Goal: Transaction & Acquisition: Subscribe to service/newsletter

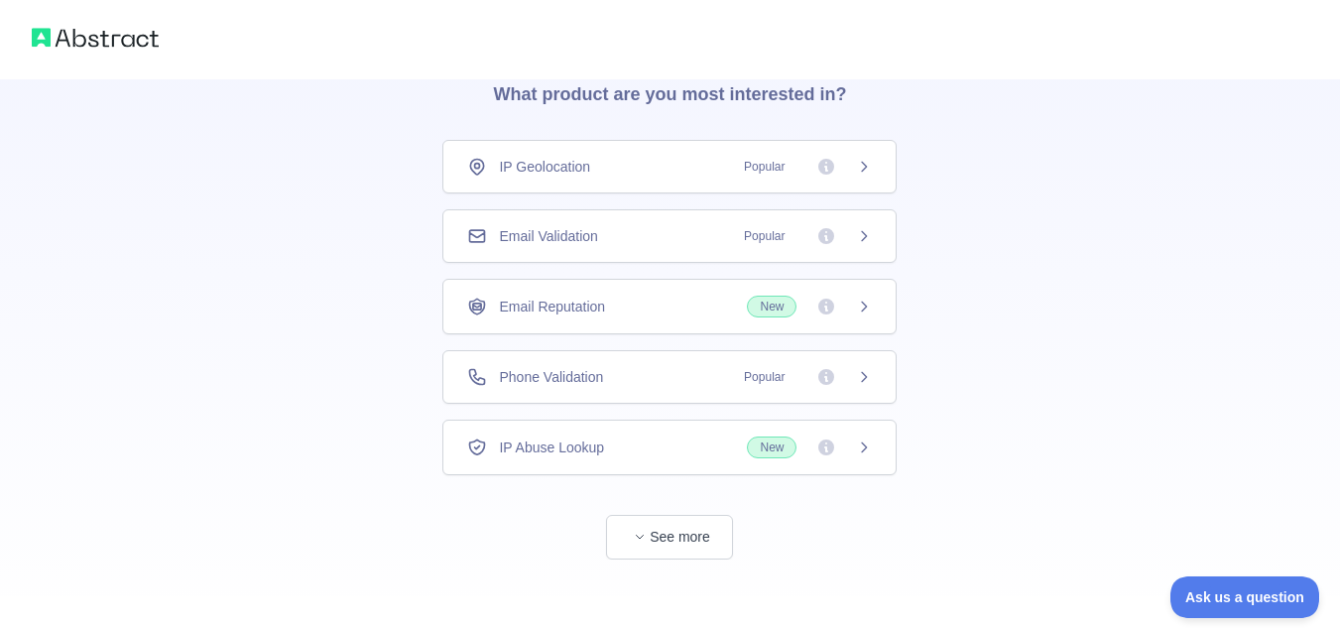
scroll to position [93, 0]
click at [713, 236] on div "Email Validation Popular" at bounding box center [669, 233] width 405 height 20
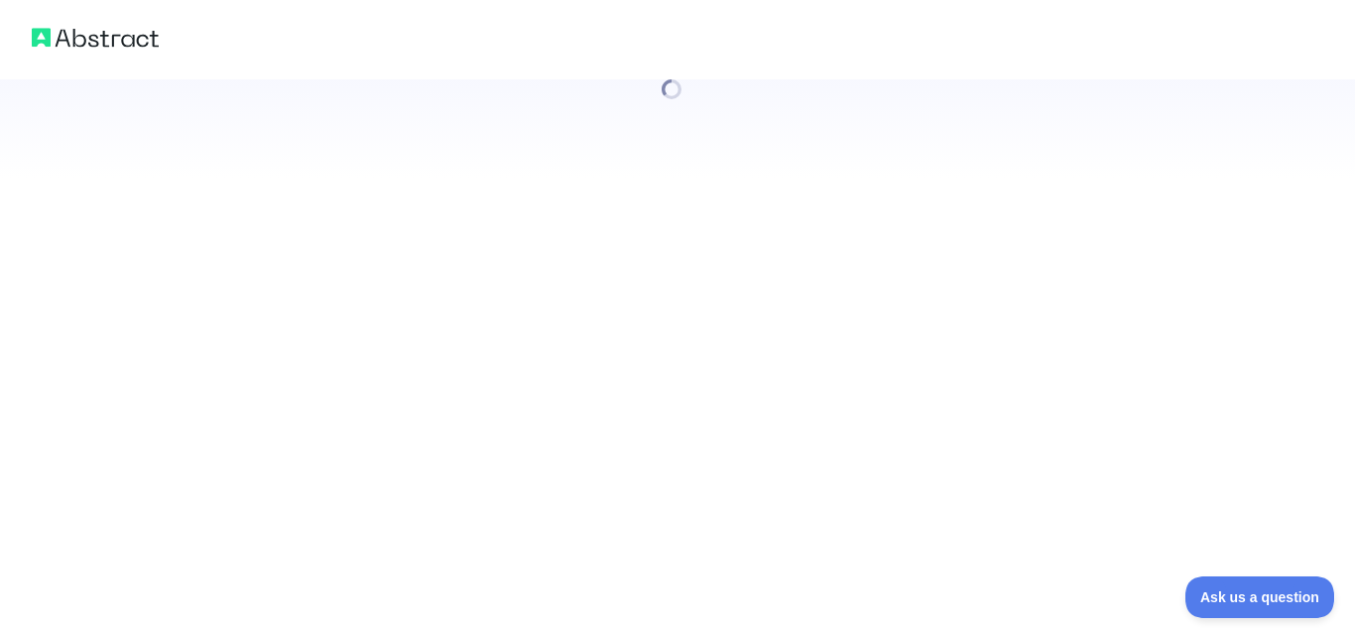
click at [680, 528] on div at bounding box center [677, 314] width 1355 height 628
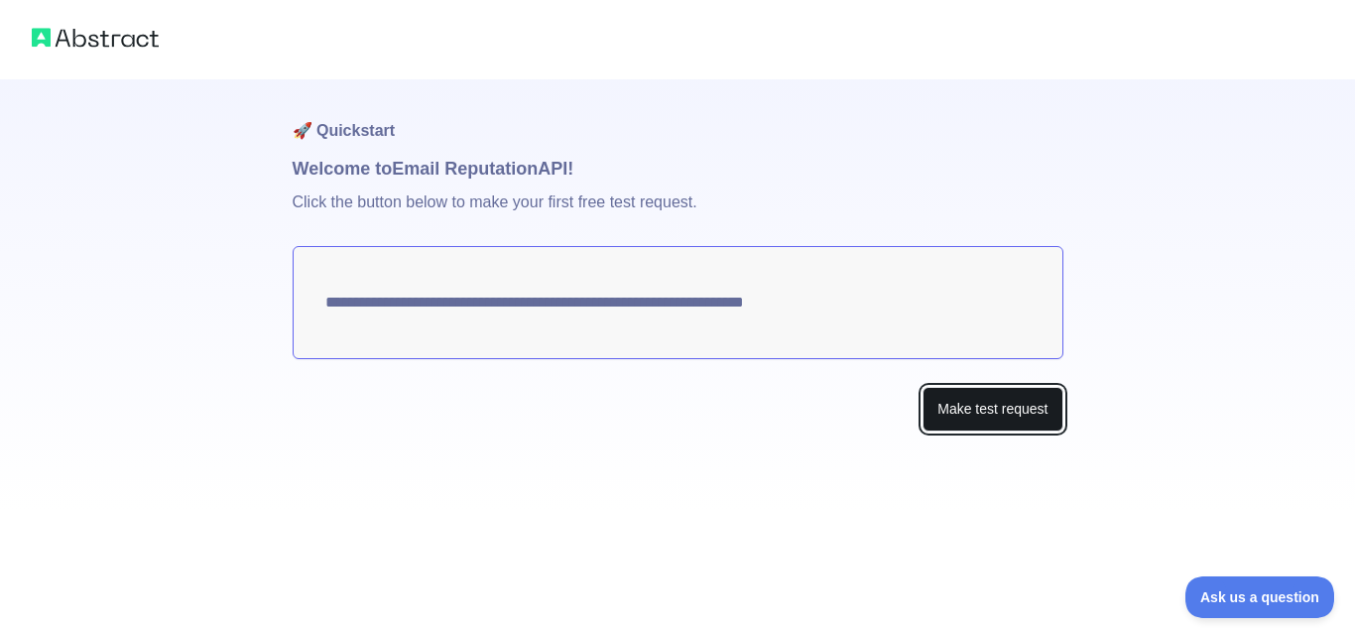
click at [972, 410] on button "Make test request" at bounding box center [993, 409] width 140 height 45
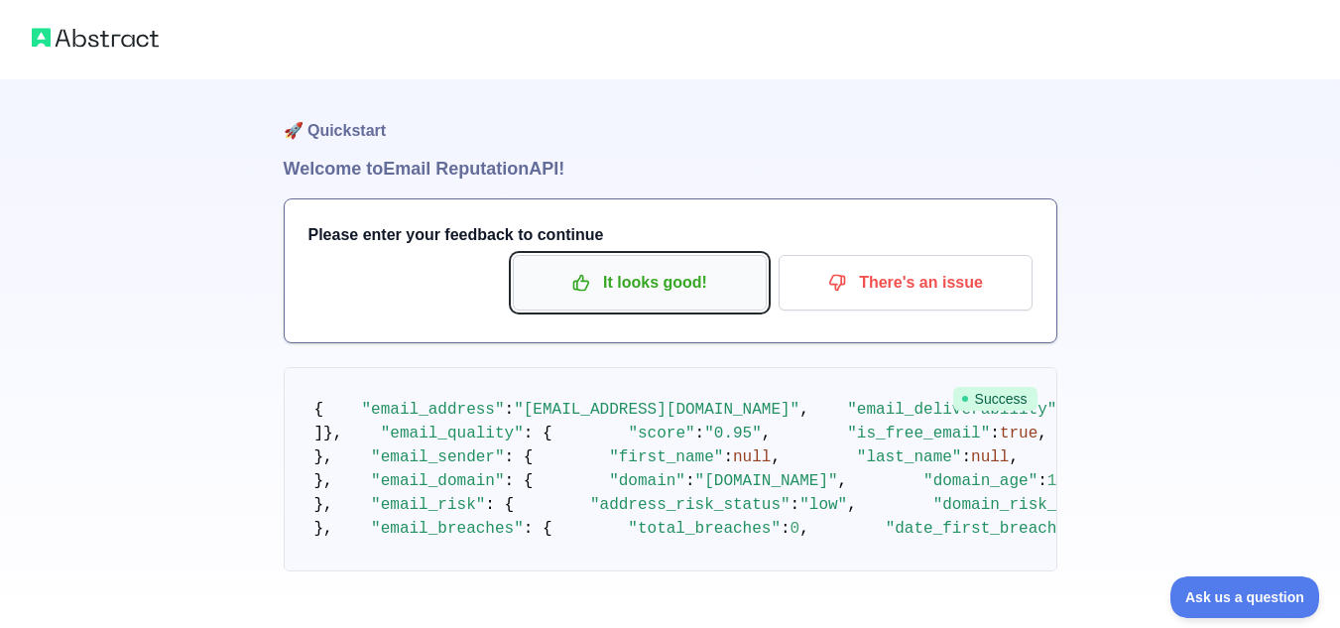
click at [694, 280] on p "It looks good!" at bounding box center [640, 283] width 224 height 34
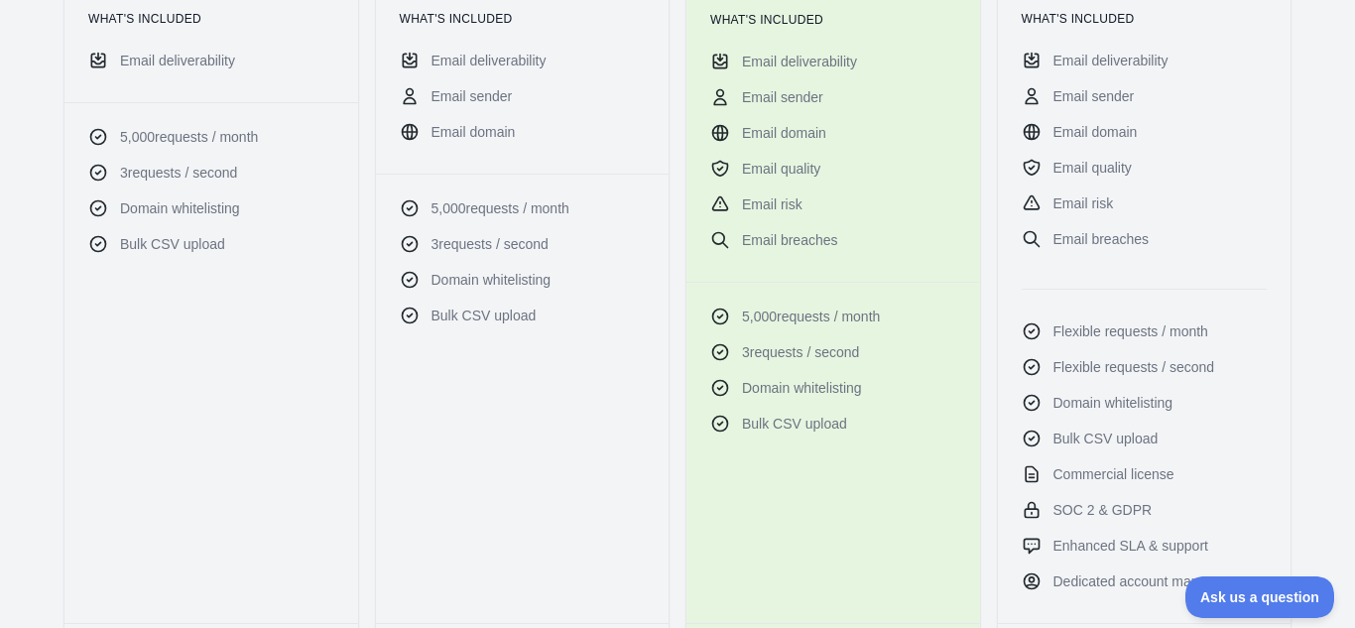
scroll to position [704, 0]
